Goal: Information Seeking & Learning: Learn about a topic

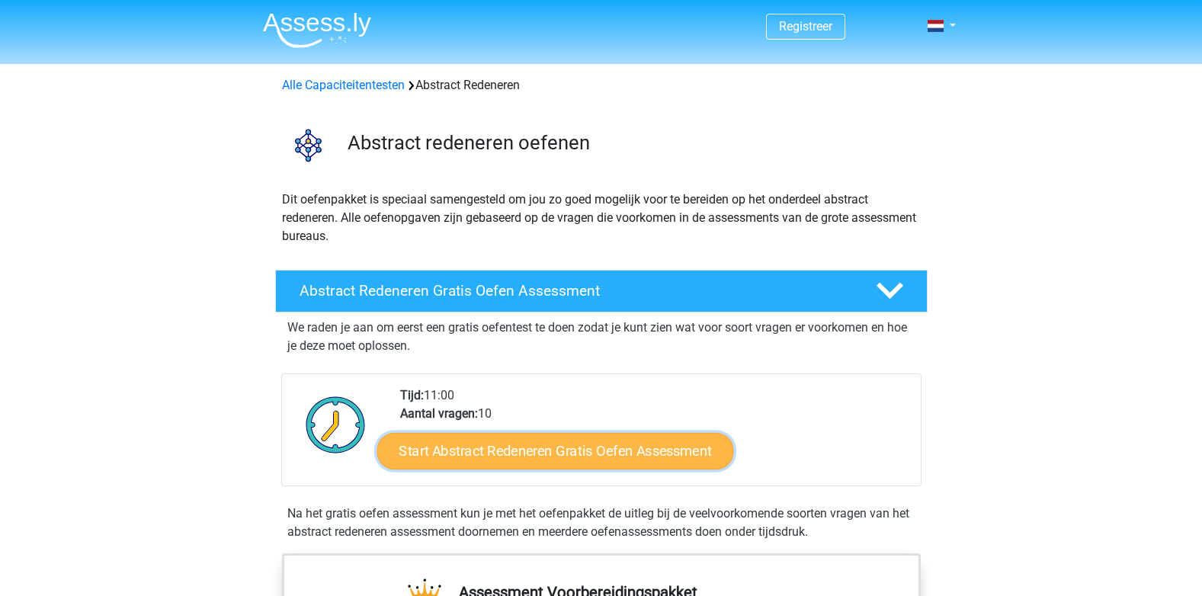
click at [492, 453] on link "Start Abstract Redeneren Gratis Oefen Assessment" at bounding box center [554, 450] width 357 height 37
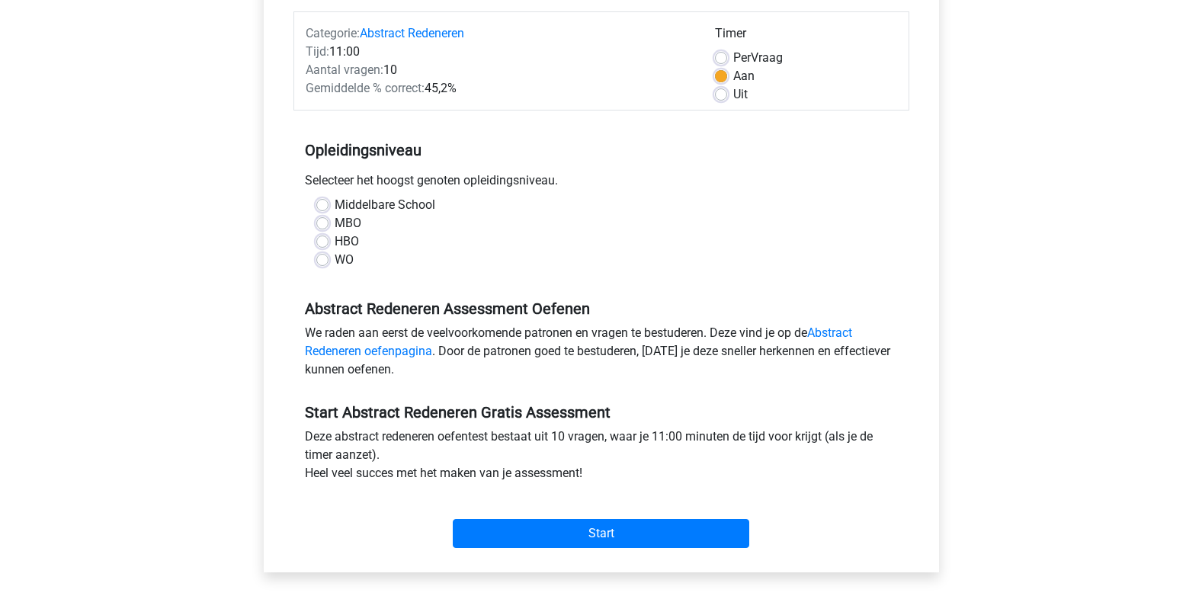
scroll to position [152, 0]
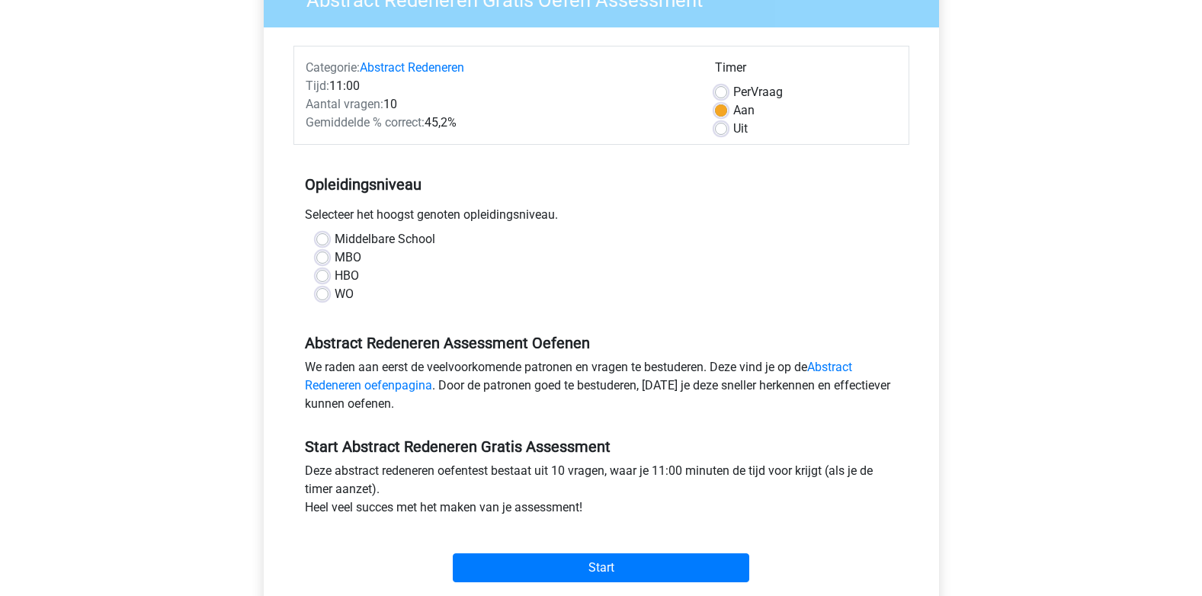
click at [335, 241] on label "Middelbare School" at bounding box center [385, 239] width 101 height 18
click at [324, 241] on input "Middelbare School" at bounding box center [322, 237] width 12 height 15
radio input "true"
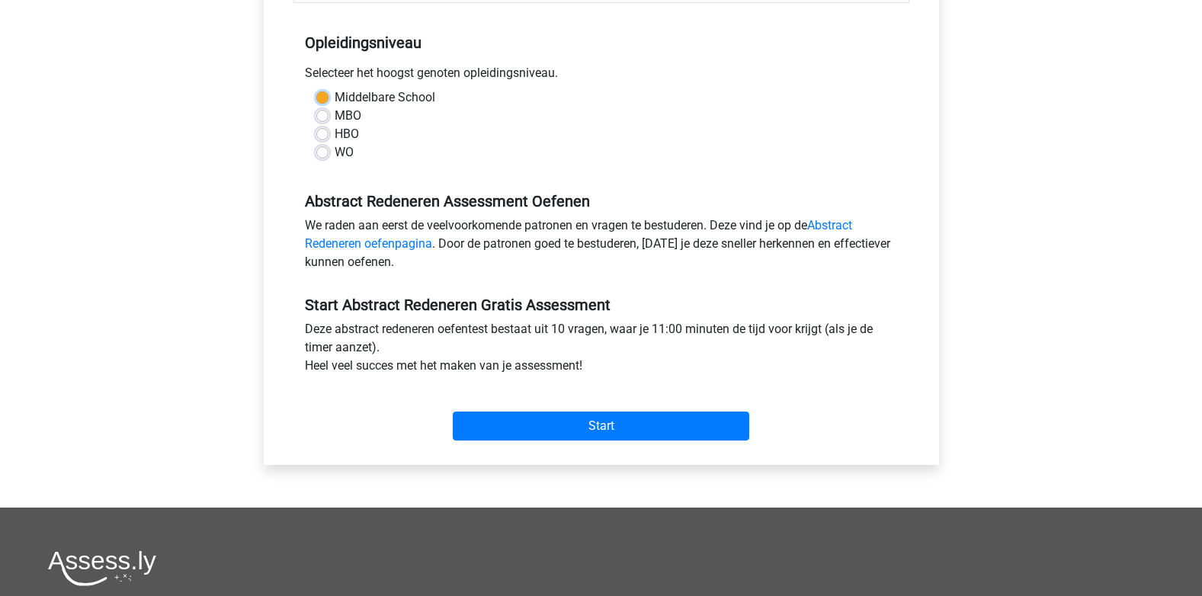
scroll to position [305, 0]
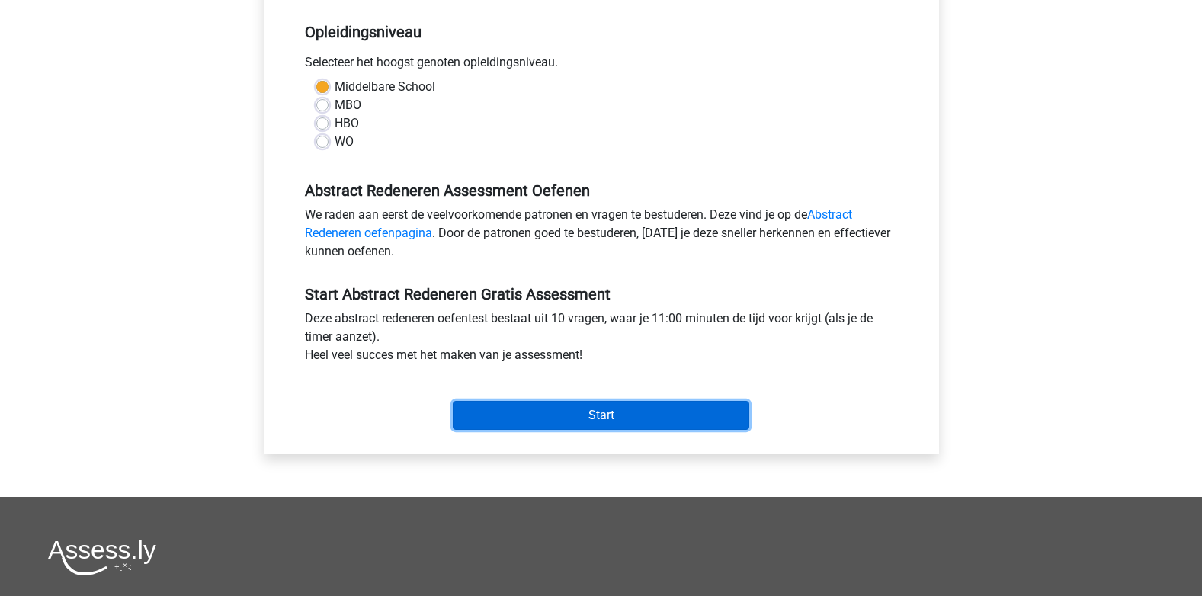
click at [625, 408] on input "Start" at bounding box center [601, 415] width 296 height 29
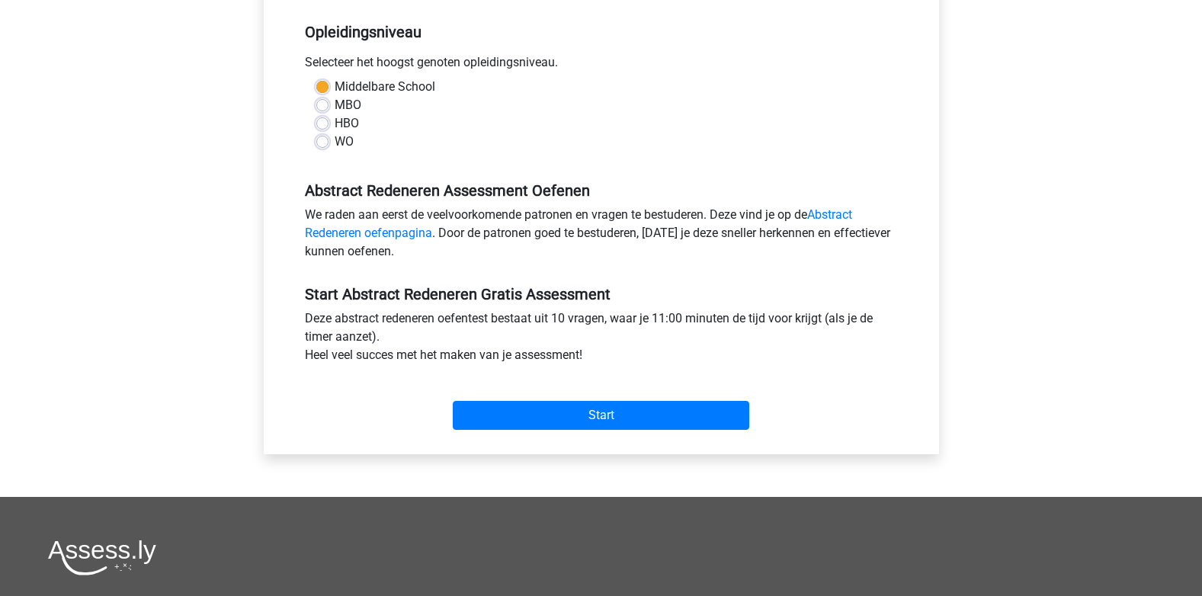
click at [329, 110] on div "MBO" at bounding box center [601, 105] width 570 height 18
click at [335, 102] on label "MBO" at bounding box center [348, 105] width 27 height 18
click at [322, 102] on input "MBO" at bounding box center [322, 103] width 12 height 15
radio input "true"
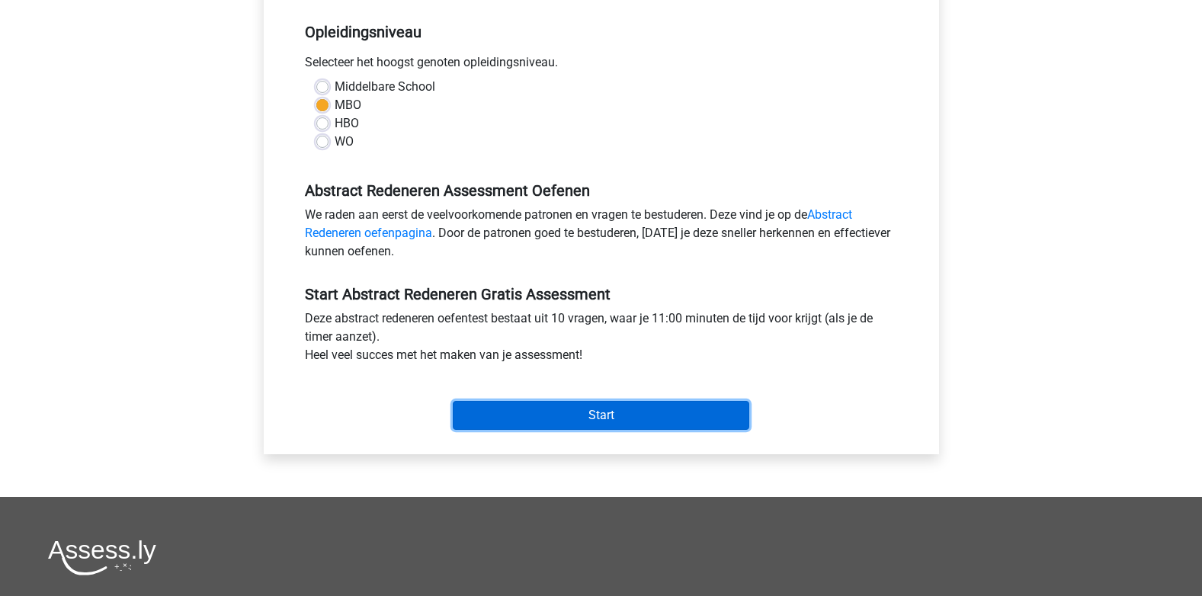
click at [661, 418] on input "Start" at bounding box center [601, 415] width 296 height 29
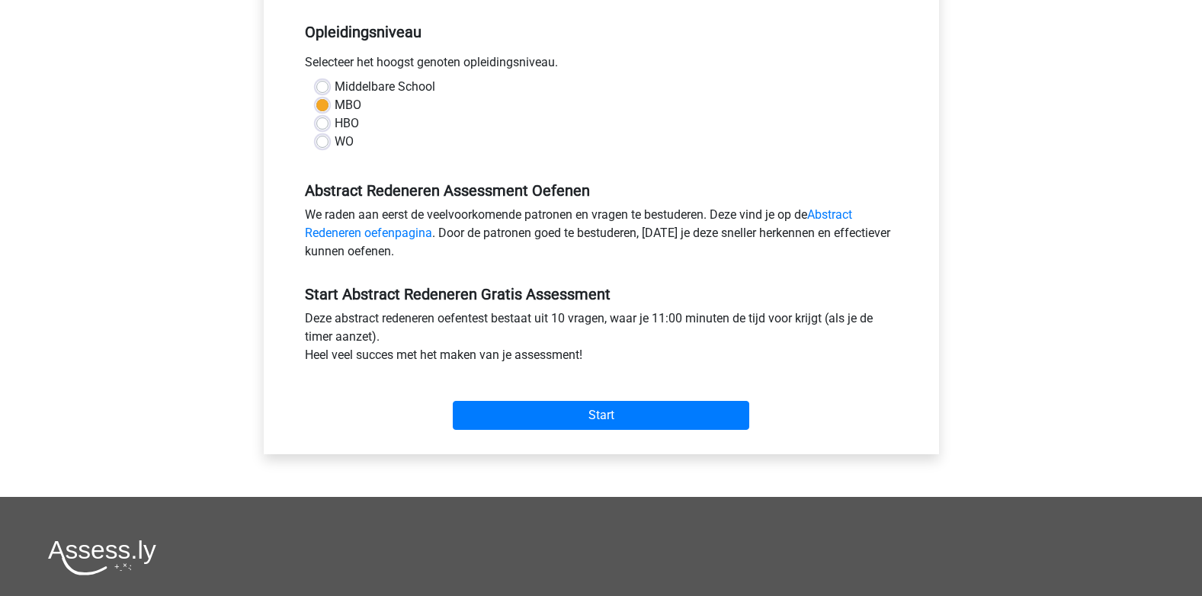
click at [497, 293] on h5 "Start Abstract Redeneren Gratis Assessment" at bounding box center [601, 294] width 593 height 18
click at [351, 233] on link "Abstract Redeneren oefenpagina" at bounding box center [578, 223] width 547 height 33
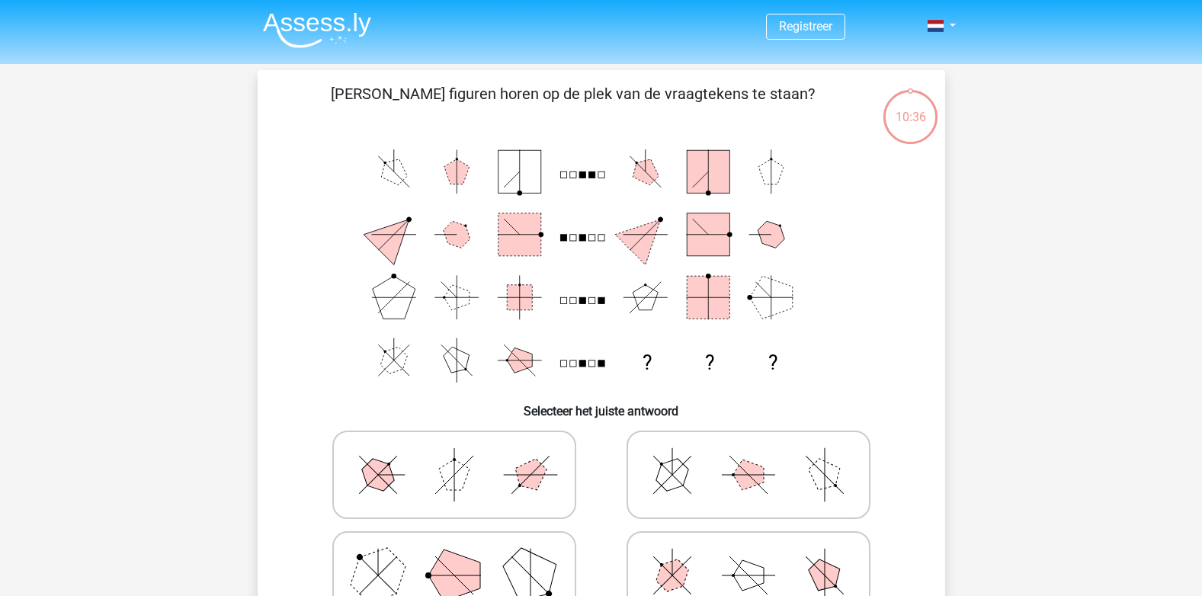
scroll to position [76, 0]
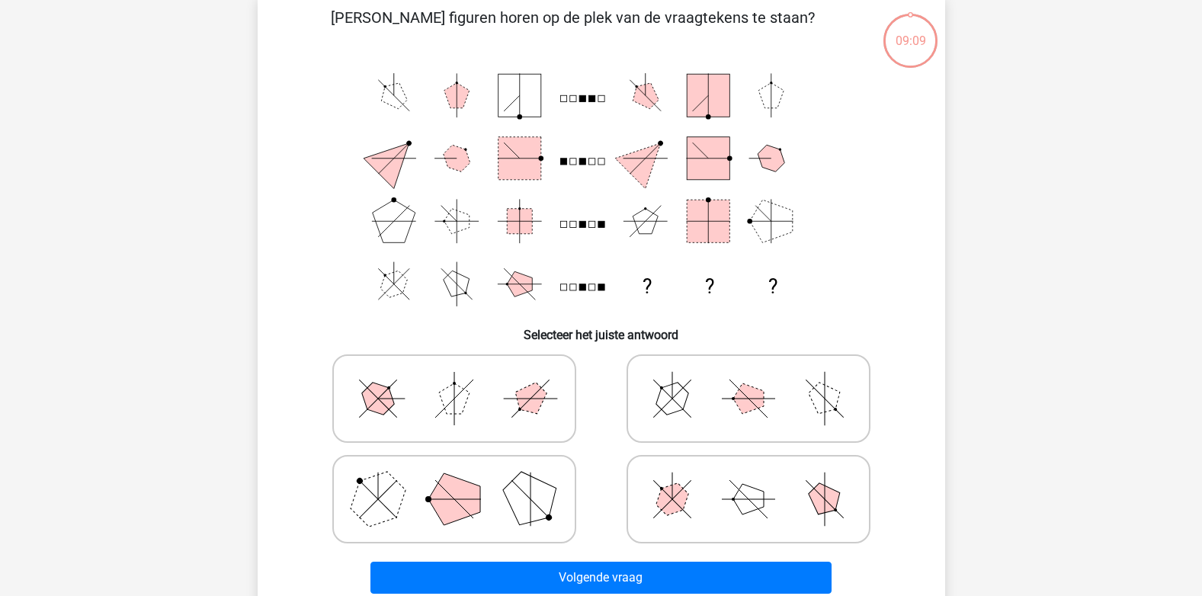
click at [734, 408] on icon at bounding box center [748, 398] width 229 height 76
click at [748, 380] on input "radio" at bounding box center [753, 375] width 10 height 10
radio input "true"
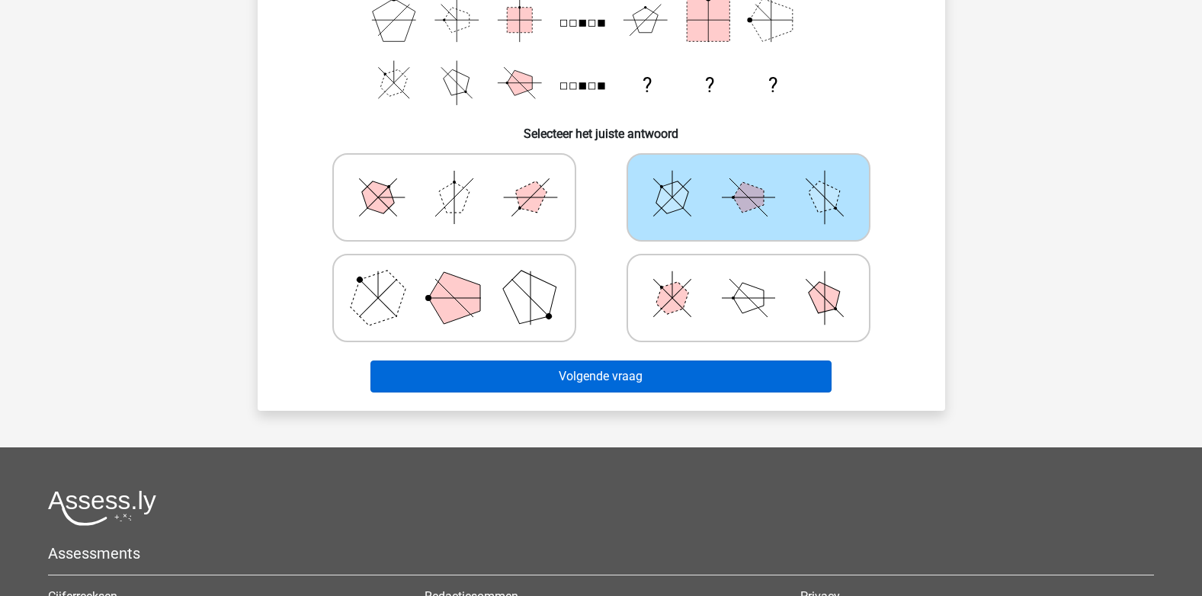
scroll to position [305, 0]
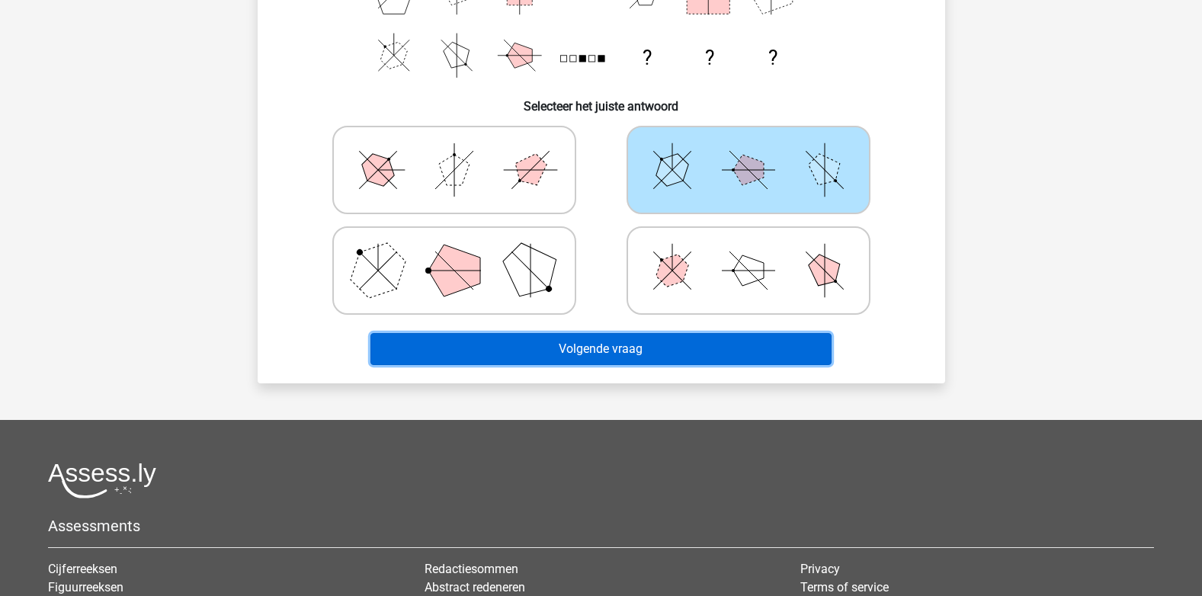
click at [617, 351] on button "Volgende vraag" at bounding box center [600, 349] width 461 height 32
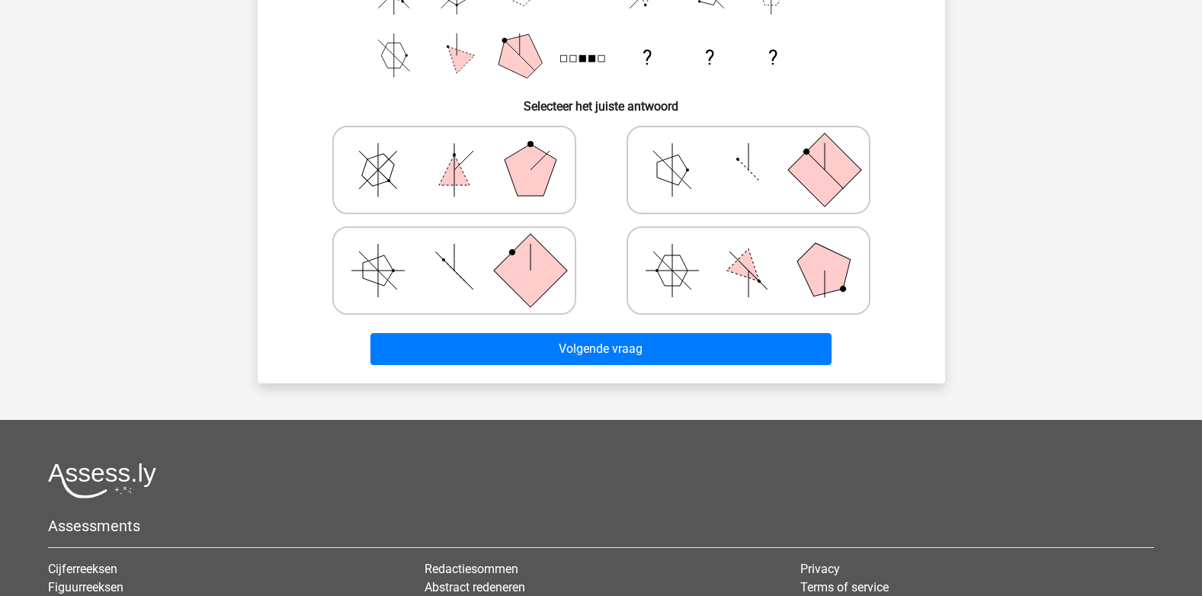
click at [720, 190] on icon at bounding box center [748, 170] width 229 height 76
click at [748, 151] on input "radio" at bounding box center [753, 146] width 10 height 10
radio input "true"
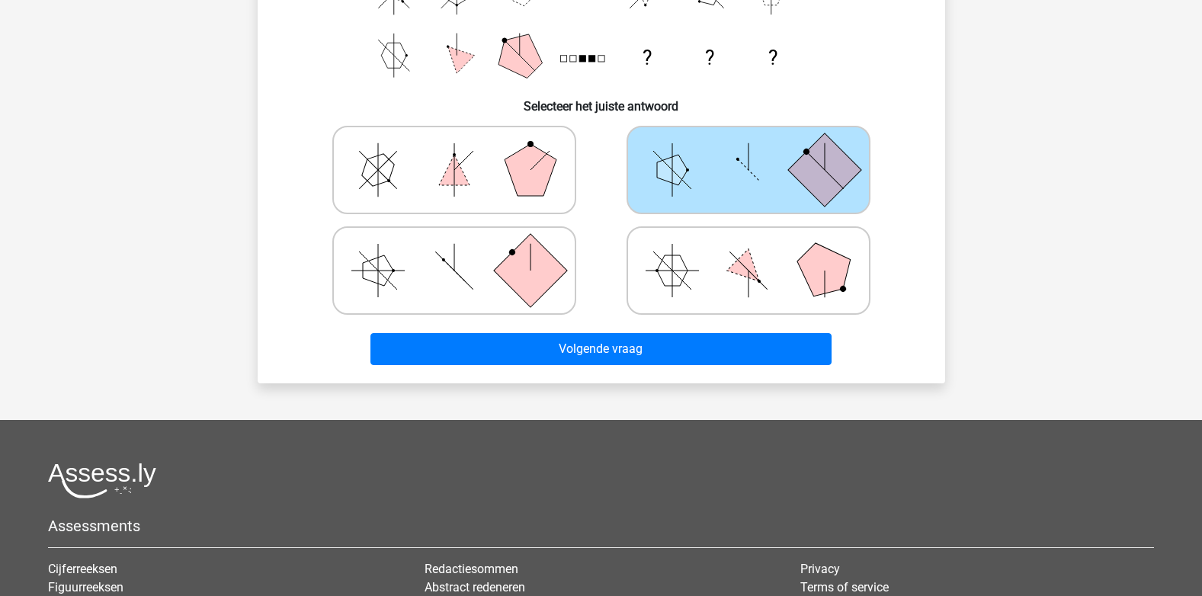
drag, startPoint x: 697, startPoint y: 181, endPoint x: 696, endPoint y: 66, distance: 115.1
click at [697, 74] on div "Welke figuren horen op de plek van de vraagtekens te staan? ? ? ? Selecteer het…" at bounding box center [601, 74] width 675 height 594
click at [536, 180] on polygon at bounding box center [530, 170] width 52 height 52
click at [464, 151] on input "radio" at bounding box center [459, 146] width 10 height 10
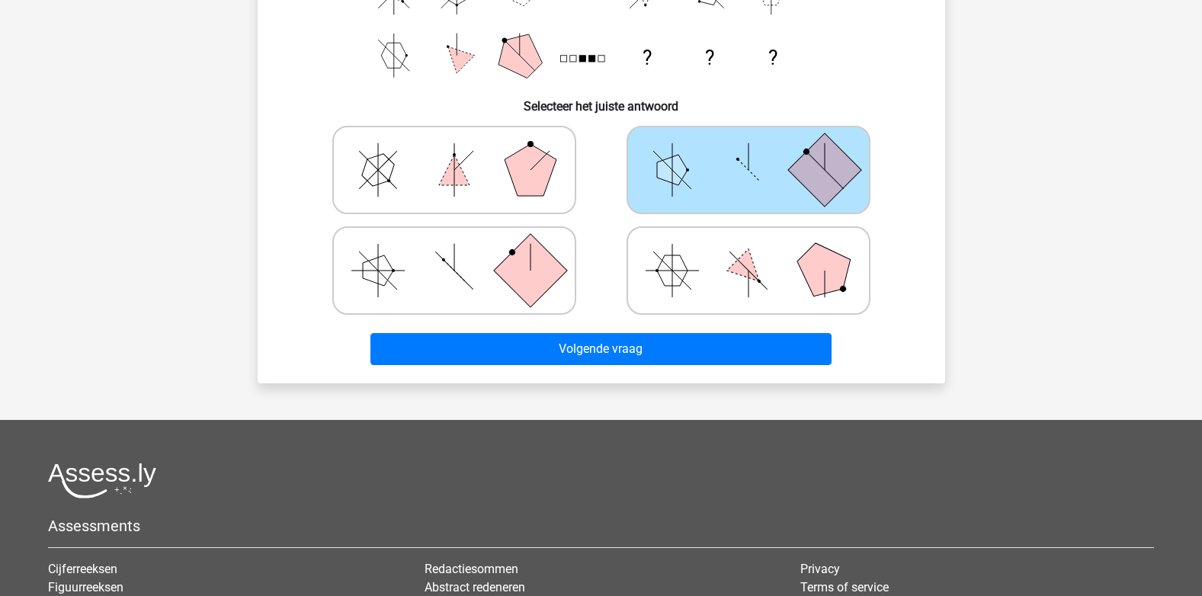
radio input "true"
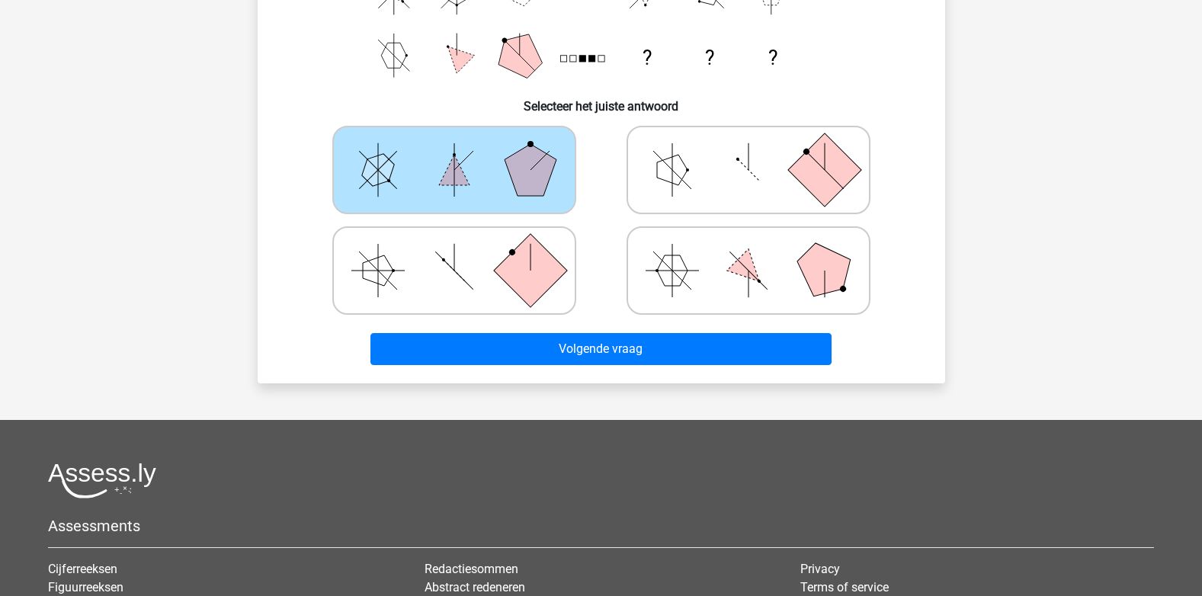
click at [543, 267] on rect at bounding box center [529, 270] width 73 height 73
click at [464, 251] on input "radio" at bounding box center [459, 247] width 10 height 10
radio input "true"
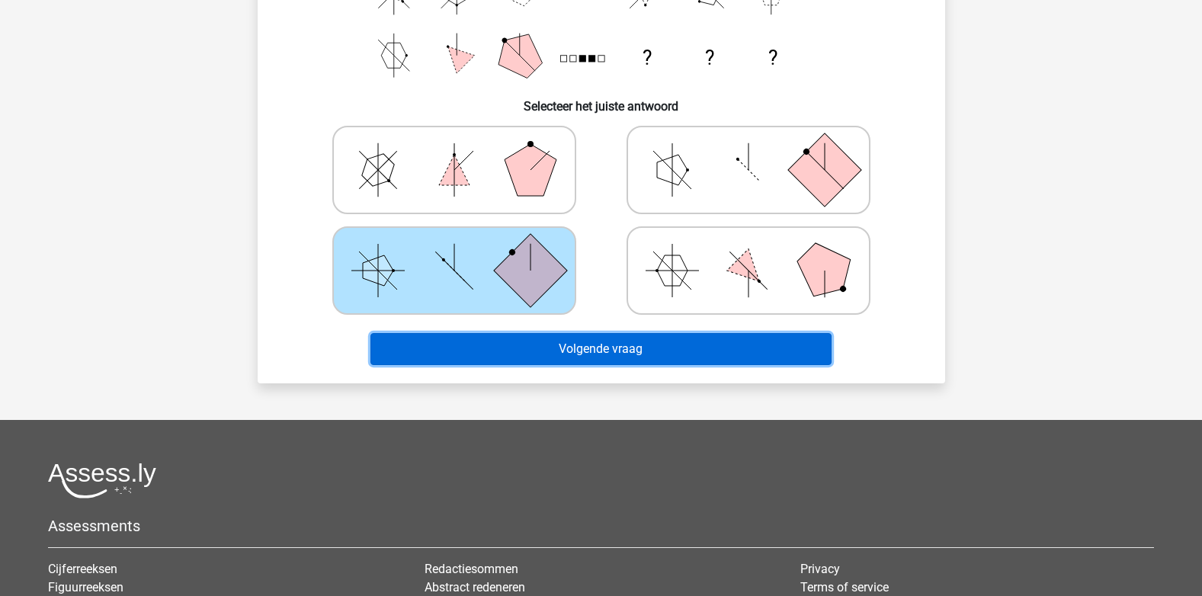
click at [592, 353] on button "Volgende vraag" at bounding box center [600, 349] width 461 height 32
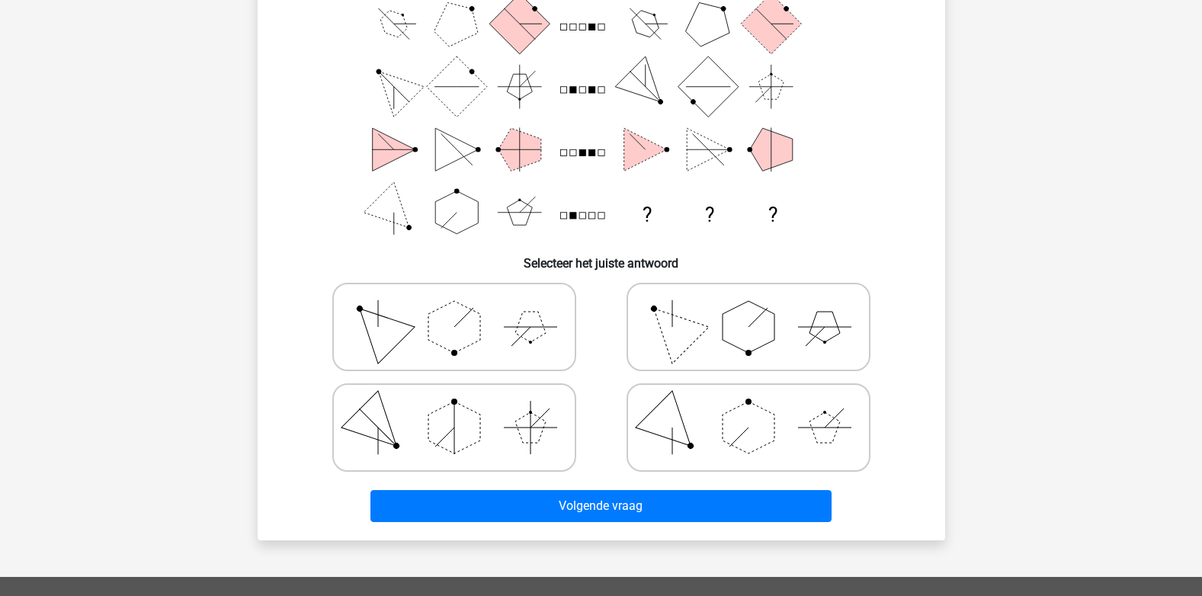
scroll to position [152, 0]
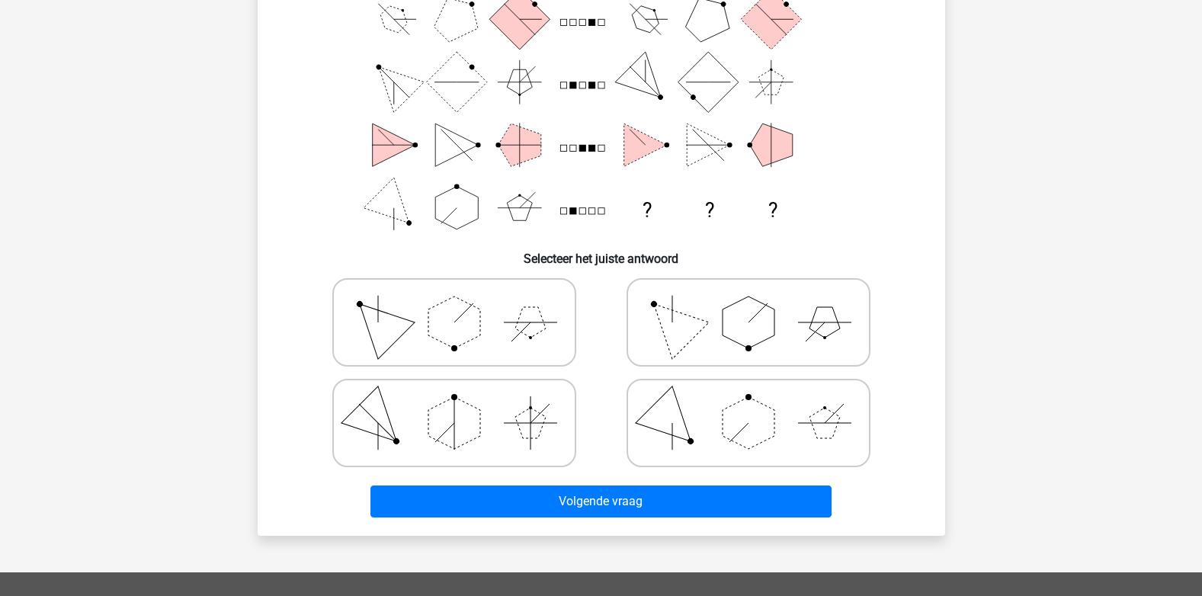
click at [723, 313] on polygon at bounding box center [748, 322] width 52 height 52
click at [748, 303] on input "radio" at bounding box center [753, 298] width 10 height 10
radio input "true"
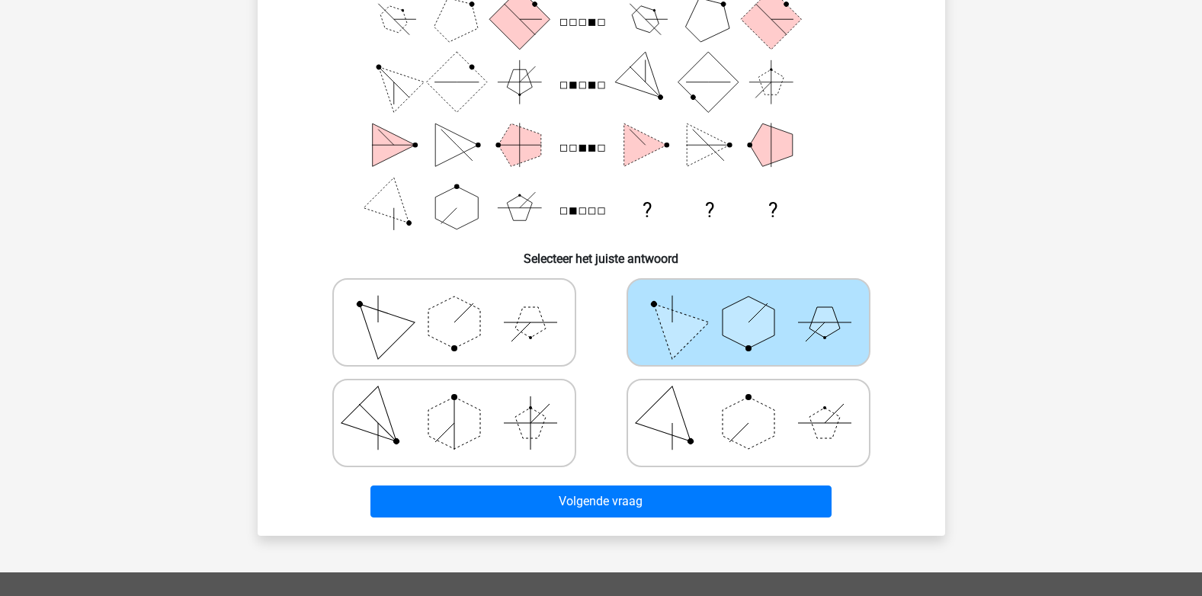
click at [724, 316] on polygon at bounding box center [748, 322] width 52 height 52
click at [748, 303] on input "radio" at bounding box center [753, 298] width 10 height 10
click at [724, 316] on polygon at bounding box center [748, 322] width 52 height 52
click at [748, 303] on input "radio" at bounding box center [753, 298] width 10 height 10
click at [719, 410] on icon at bounding box center [748, 423] width 229 height 76
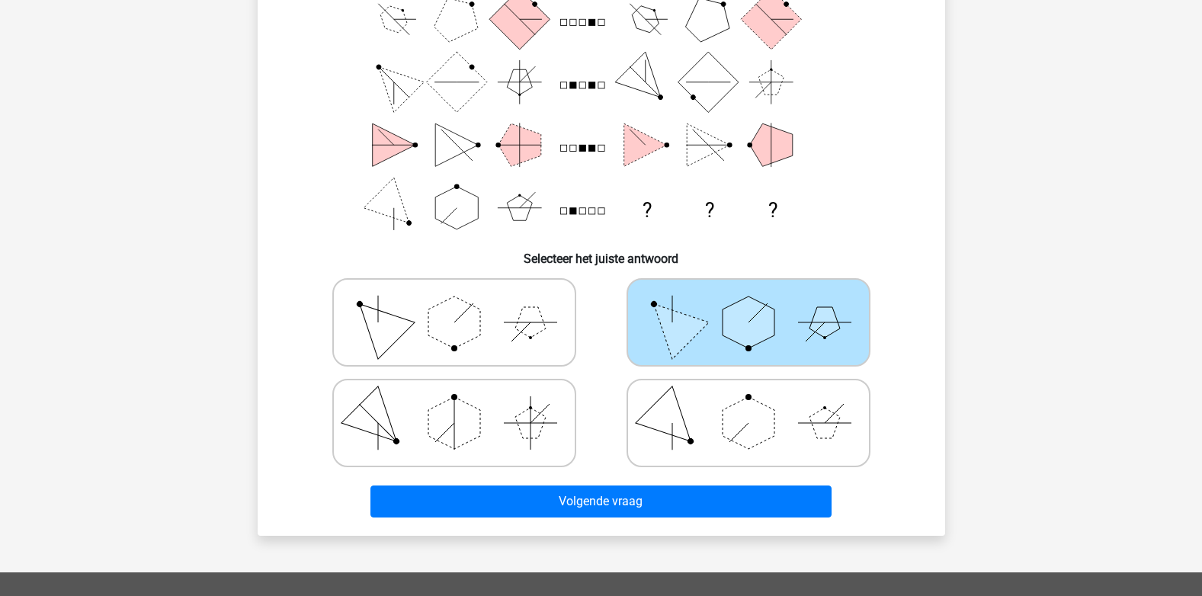
click at [748, 404] on input "radio" at bounding box center [753, 399] width 10 height 10
radio input "true"
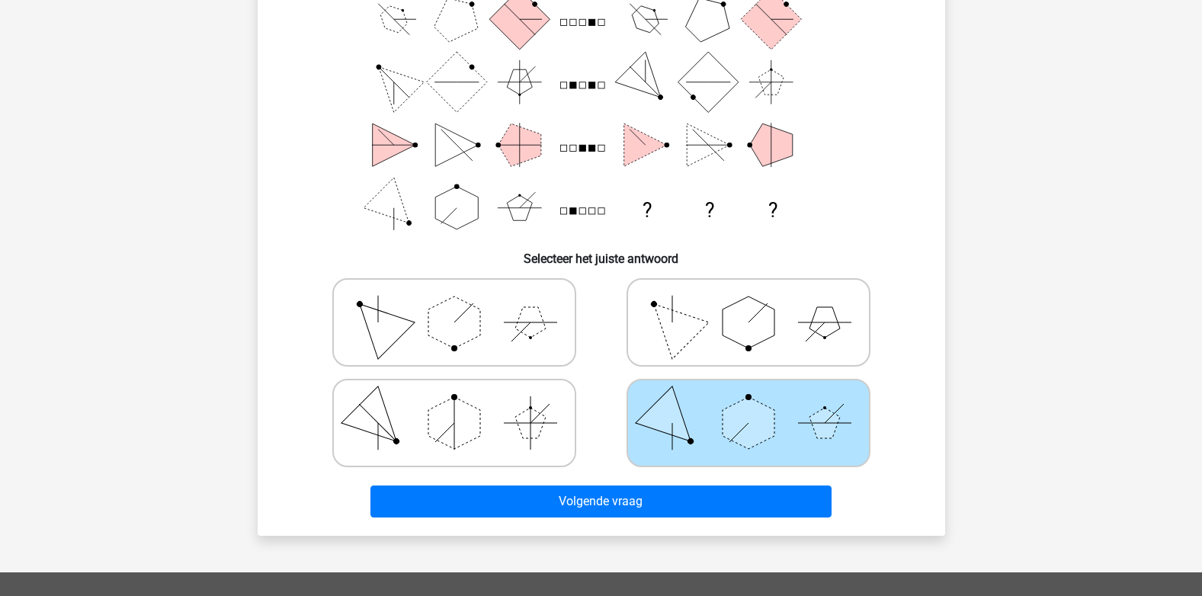
click at [528, 447] on icon at bounding box center [454, 423] width 229 height 76
click at [464, 404] on input "radio" at bounding box center [459, 399] width 10 height 10
radio input "true"
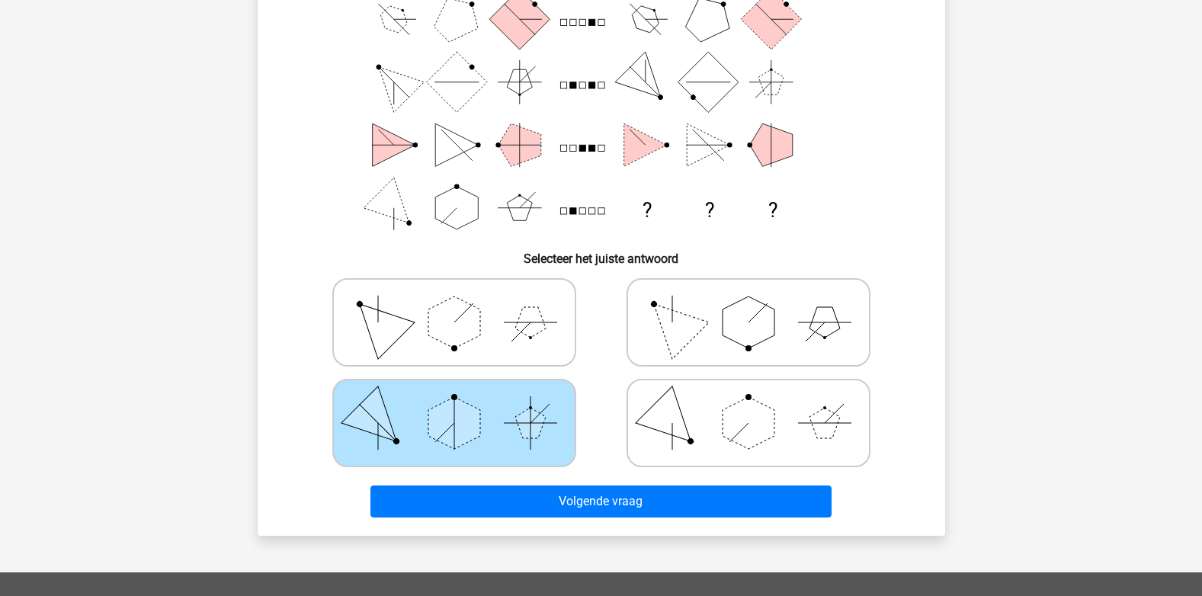
click at [530, 344] on icon at bounding box center [454, 322] width 229 height 76
click at [464, 303] on input "radio" at bounding box center [459, 298] width 10 height 10
radio input "true"
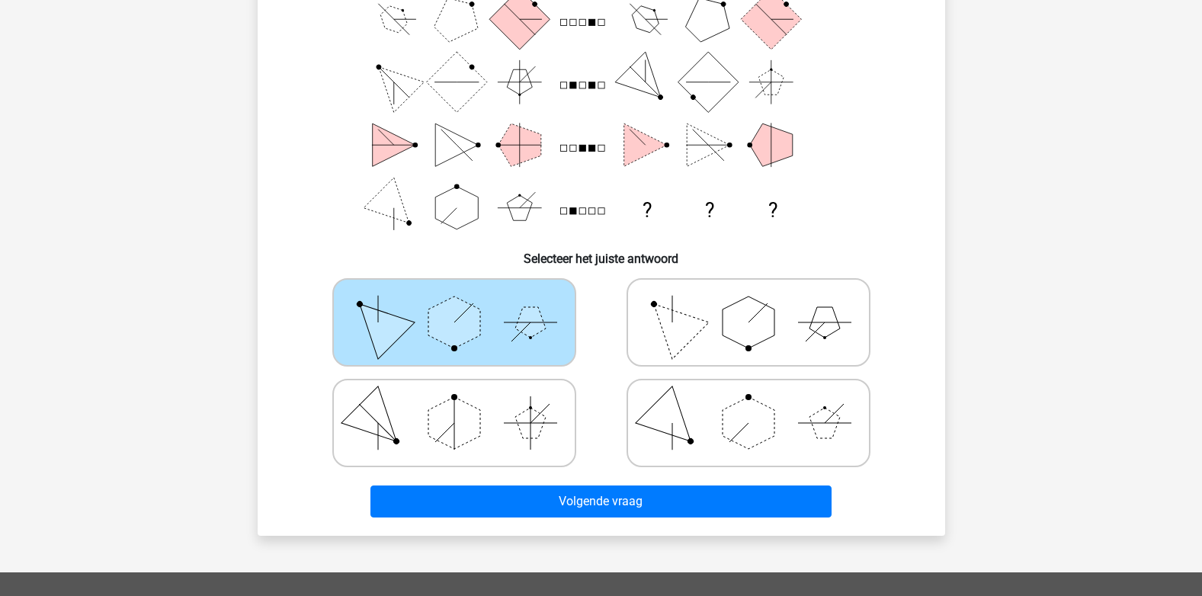
click at [735, 227] on icon "? ? ?" at bounding box center [601, 113] width 614 height 251
click at [854, 194] on icon "? ? ?" at bounding box center [601, 113] width 614 height 251
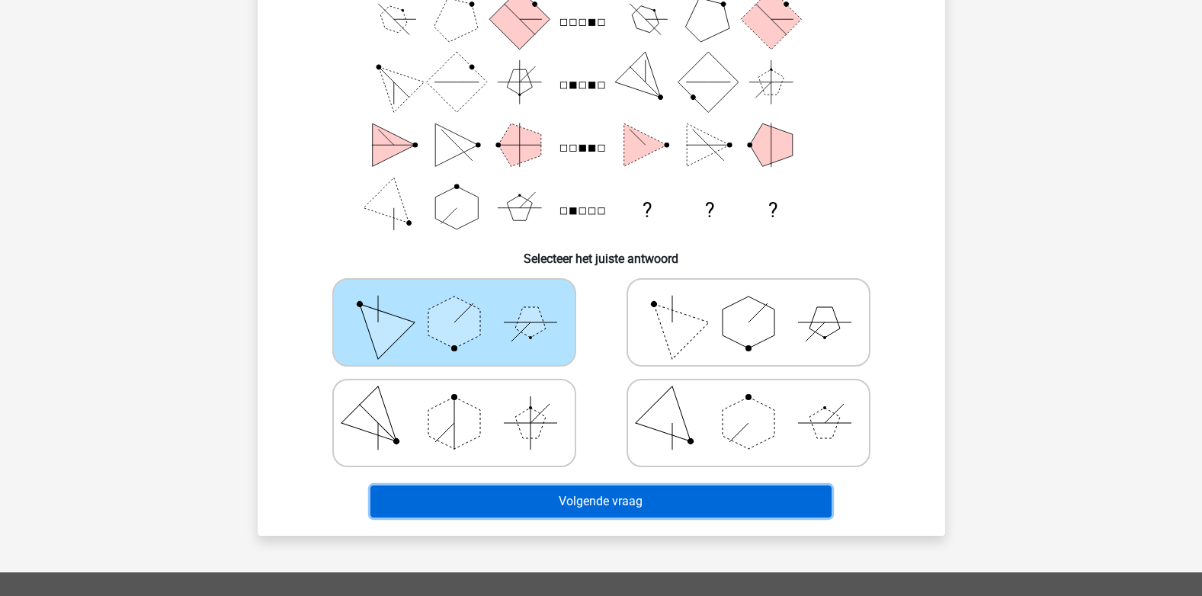
click at [623, 498] on button "Volgende vraag" at bounding box center [600, 501] width 461 height 32
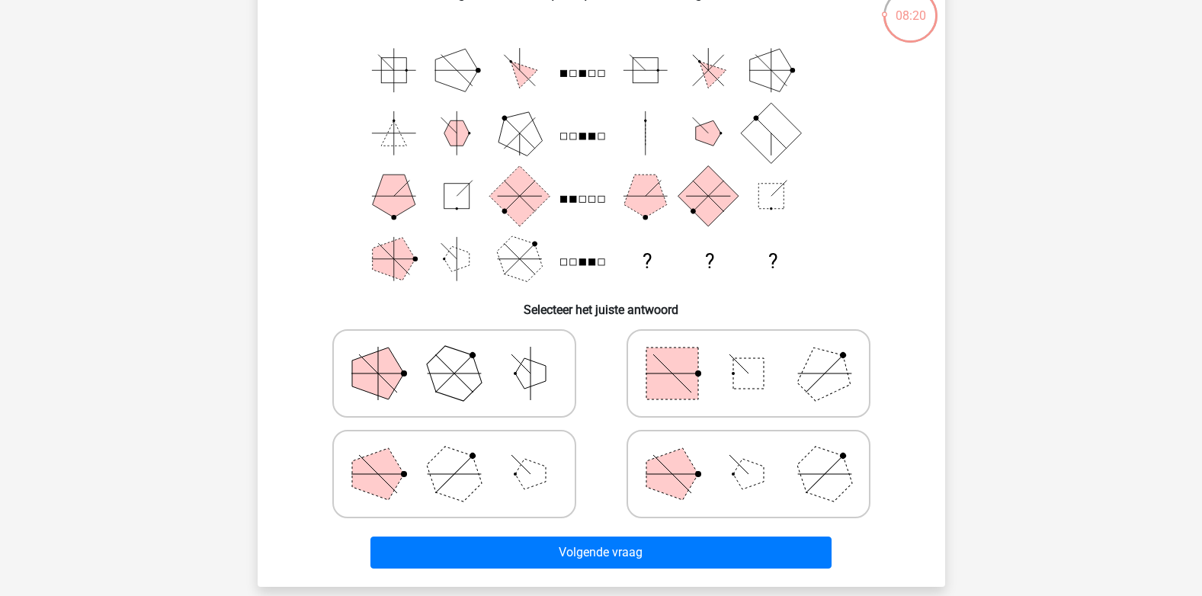
scroll to position [70, 0]
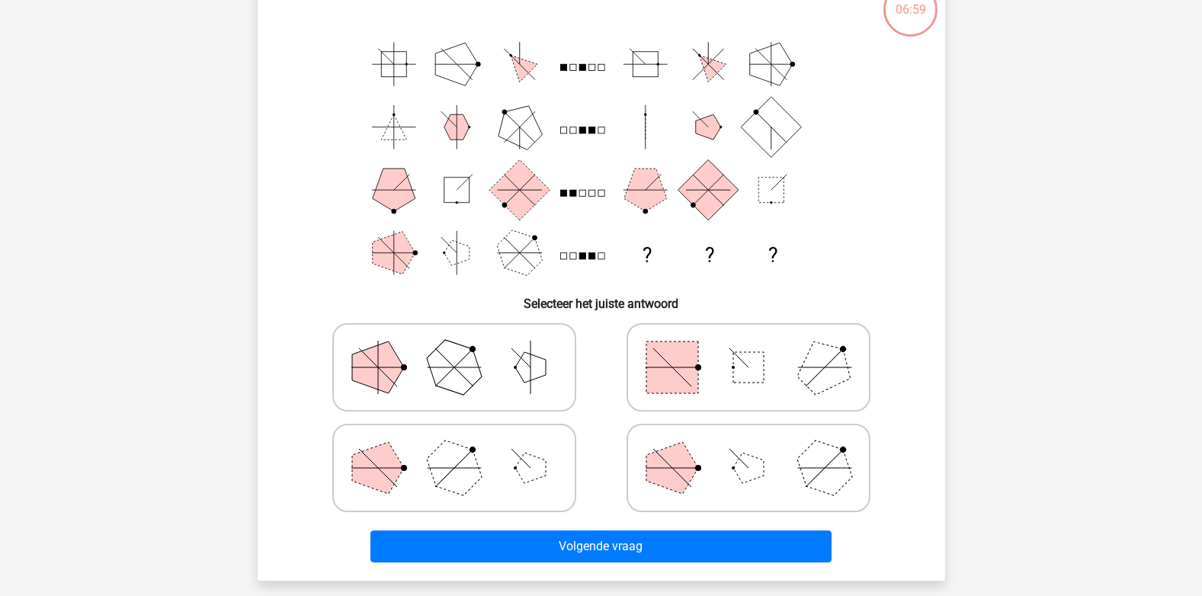
scroll to position [76, 0]
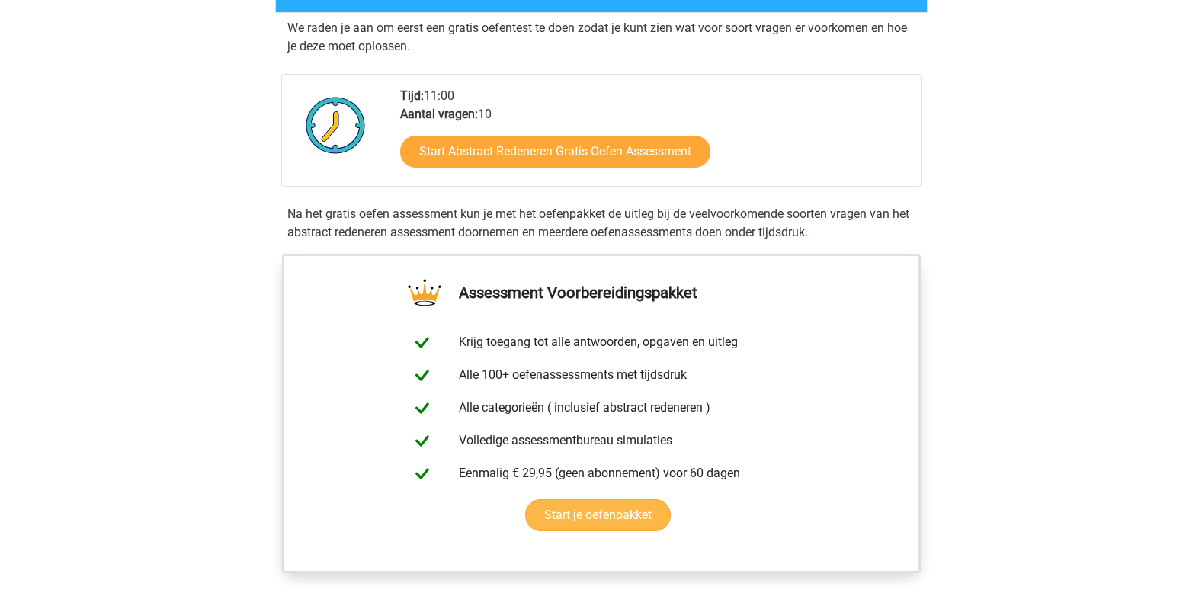
scroll to position [381, 0]
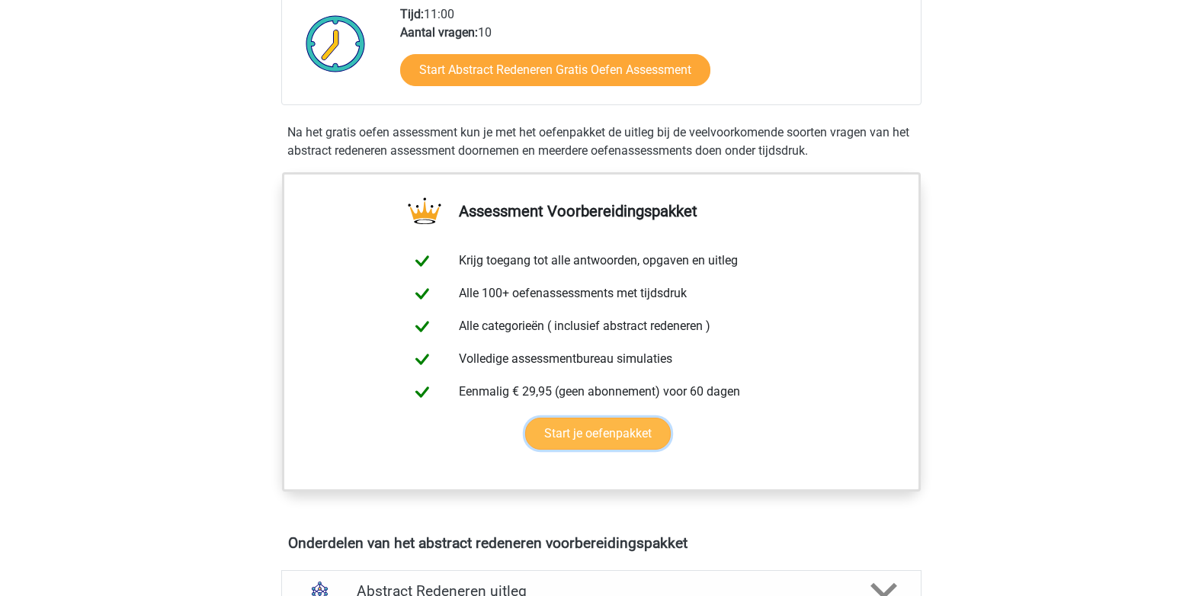
click at [590, 435] on link "Start je oefenpakket" at bounding box center [598, 434] width 146 height 32
